Goal: Transaction & Acquisition: Obtain resource

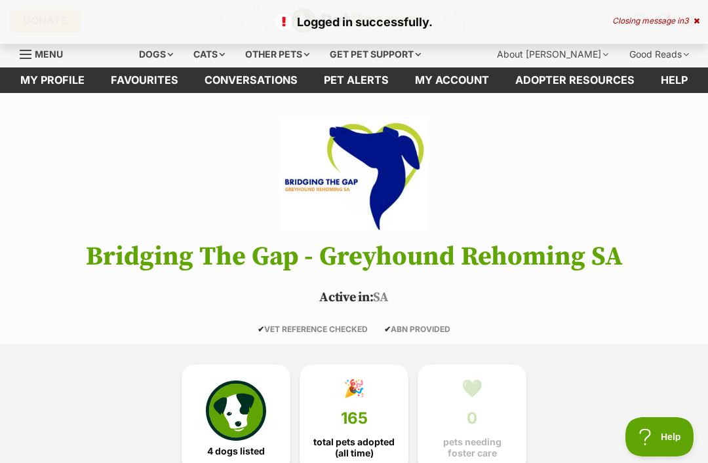
click at [155, 75] on link "Favourites" at bounding box center [145, 80] width 94 height 26
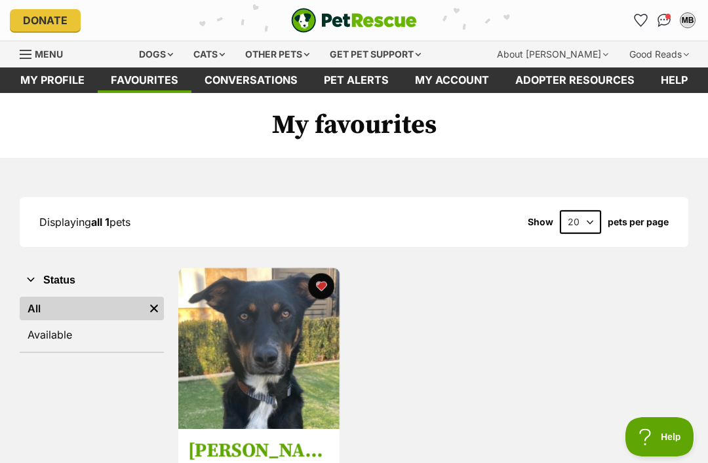
click at [278, 341] on img at bounding box center [258, 348] width 161 height 161
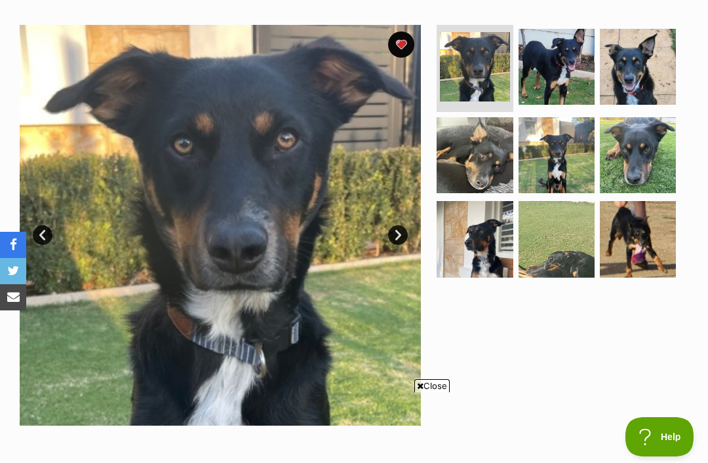
click at [396, 227] on link "Next" at bounding box center [398, 235] width 20 height 20
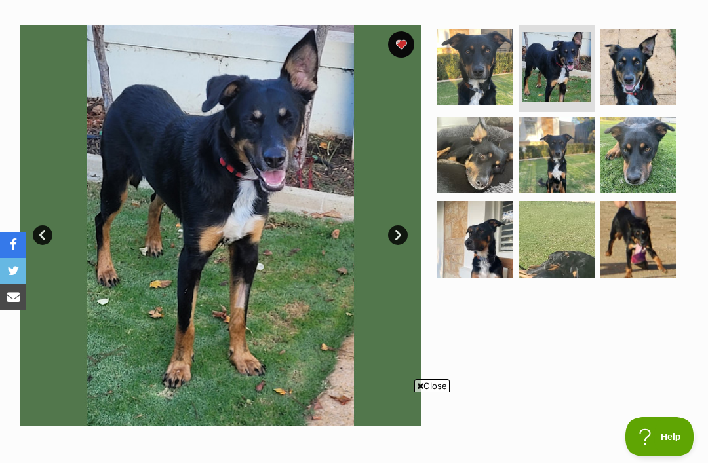
click at [400, 232] on link "Next" at bounding box center [398, 235] width 20 height 20
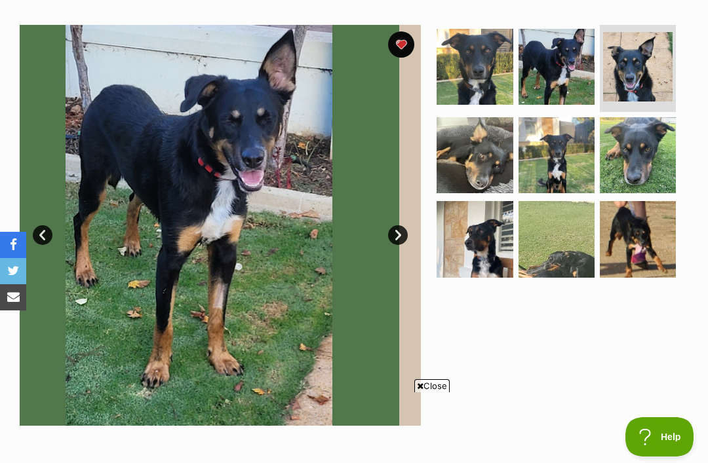
click at [400, 237] on link "Next" at bounding box center [398, 235] width 20 height 20
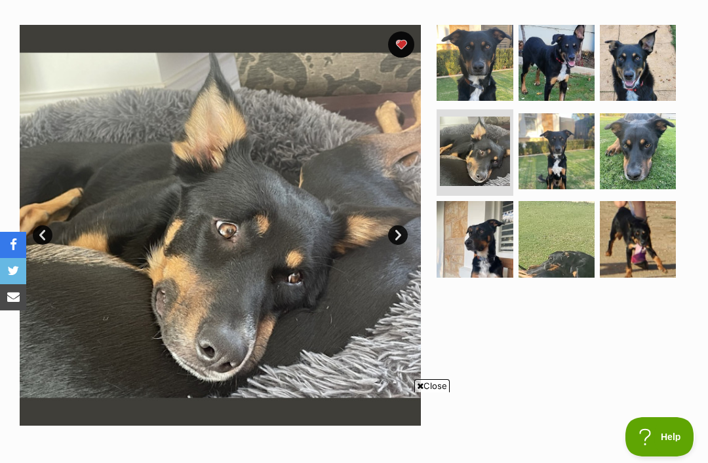
click at [392, 234] on link "Next" at bounding box center [398, 235] width 20 height 20
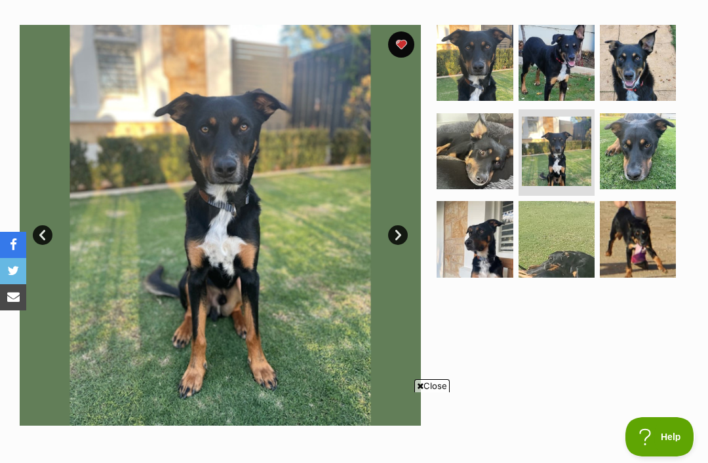
click at [400, 235] on link "Next" at bounding box center [398, 235] width 20 height 20
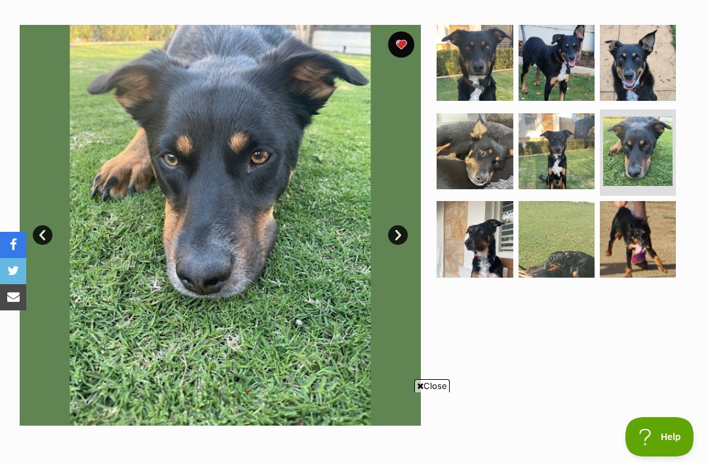
click at [398, 238] on link "Next" at bounding box center [398, 235] width 20 height 20
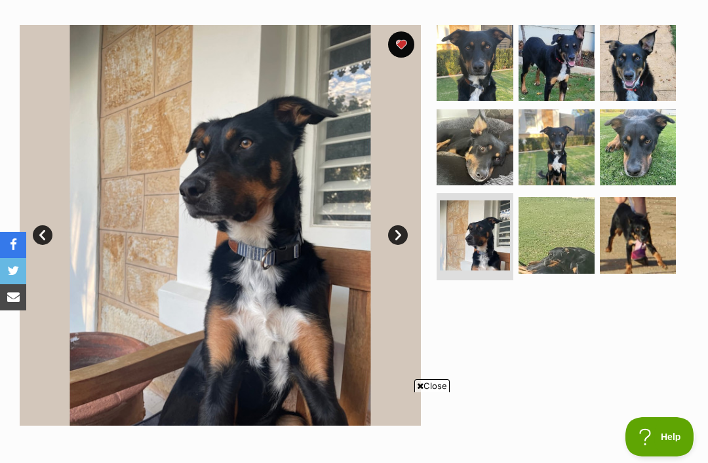
click at [400, 231] on link "Next" at bounding box center [398, 235] width 20 height 20
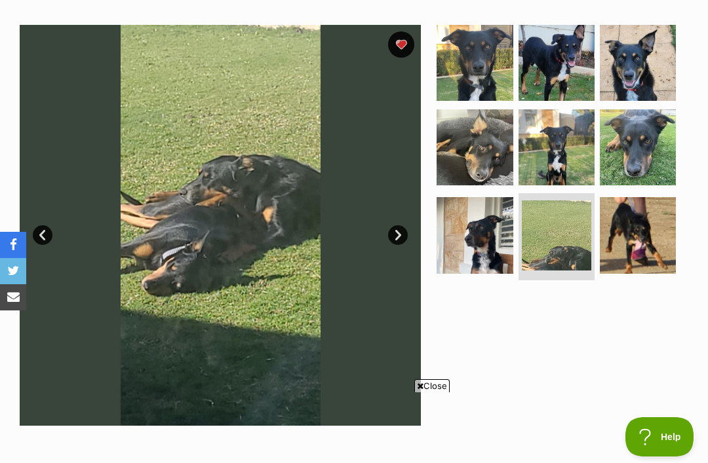
click at [398, 227] on link "Next" at bounding box center [398, 235] width 20 height 20
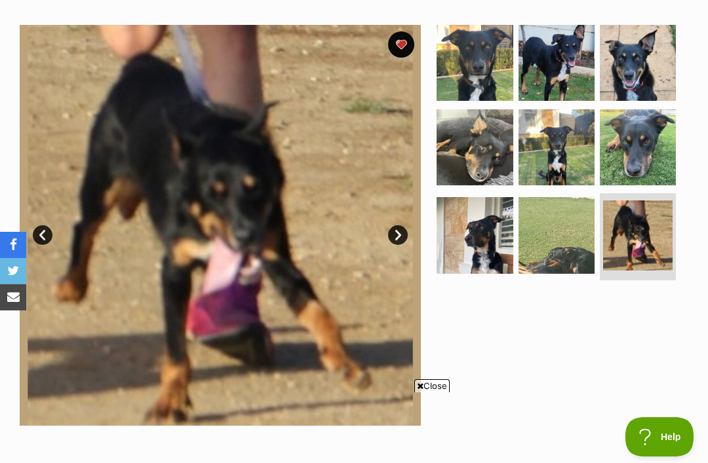
click at [398, 227] on link "Next" at bounding box center [398, 235] width 20 height 20
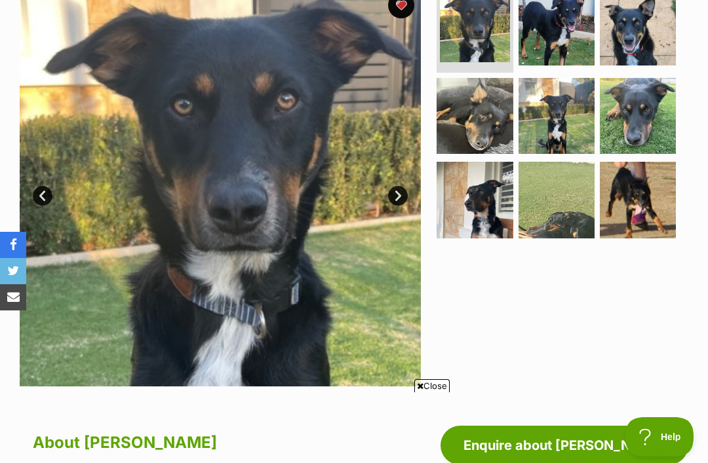
scroll to position [290, 0]
